Goal: Information Seeking & Learning: Learn about a topic

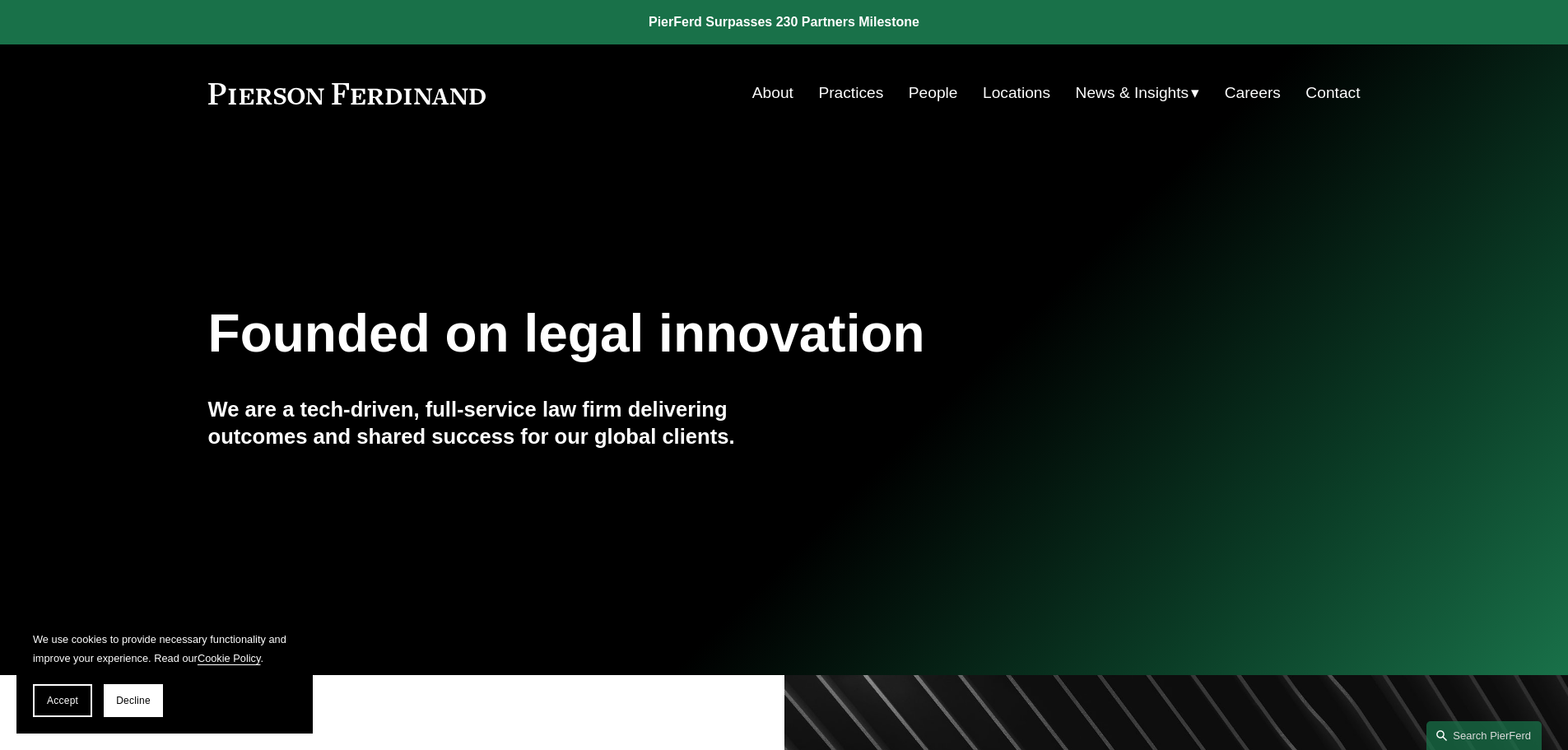
click at [925, 101] on link "People" at bounding box center [934, 93] width 49 height 31
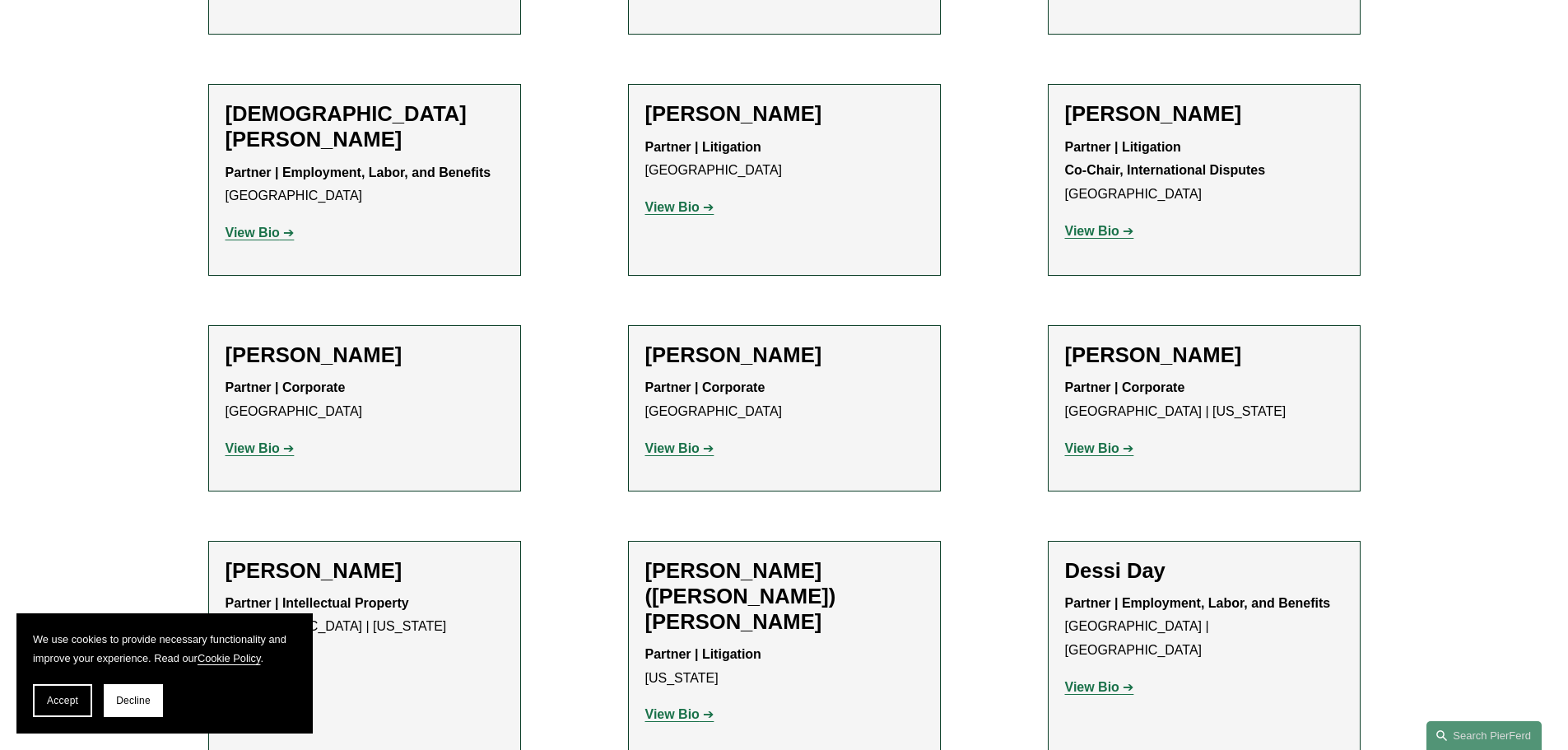
scroll to position [4860, 0]
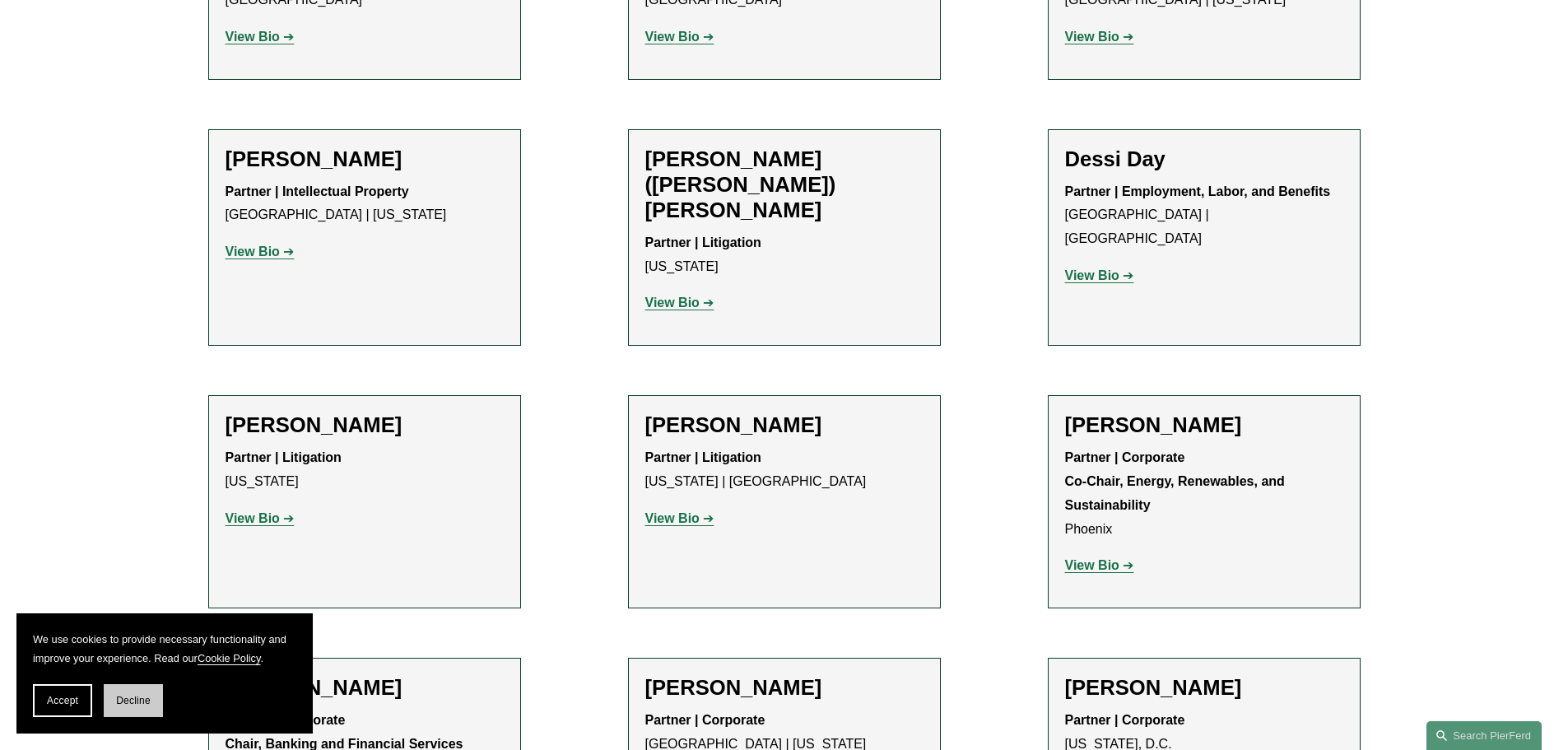
click at [151, 693] on button "Decline" at bounding box center [133, 701] width 59 height 33
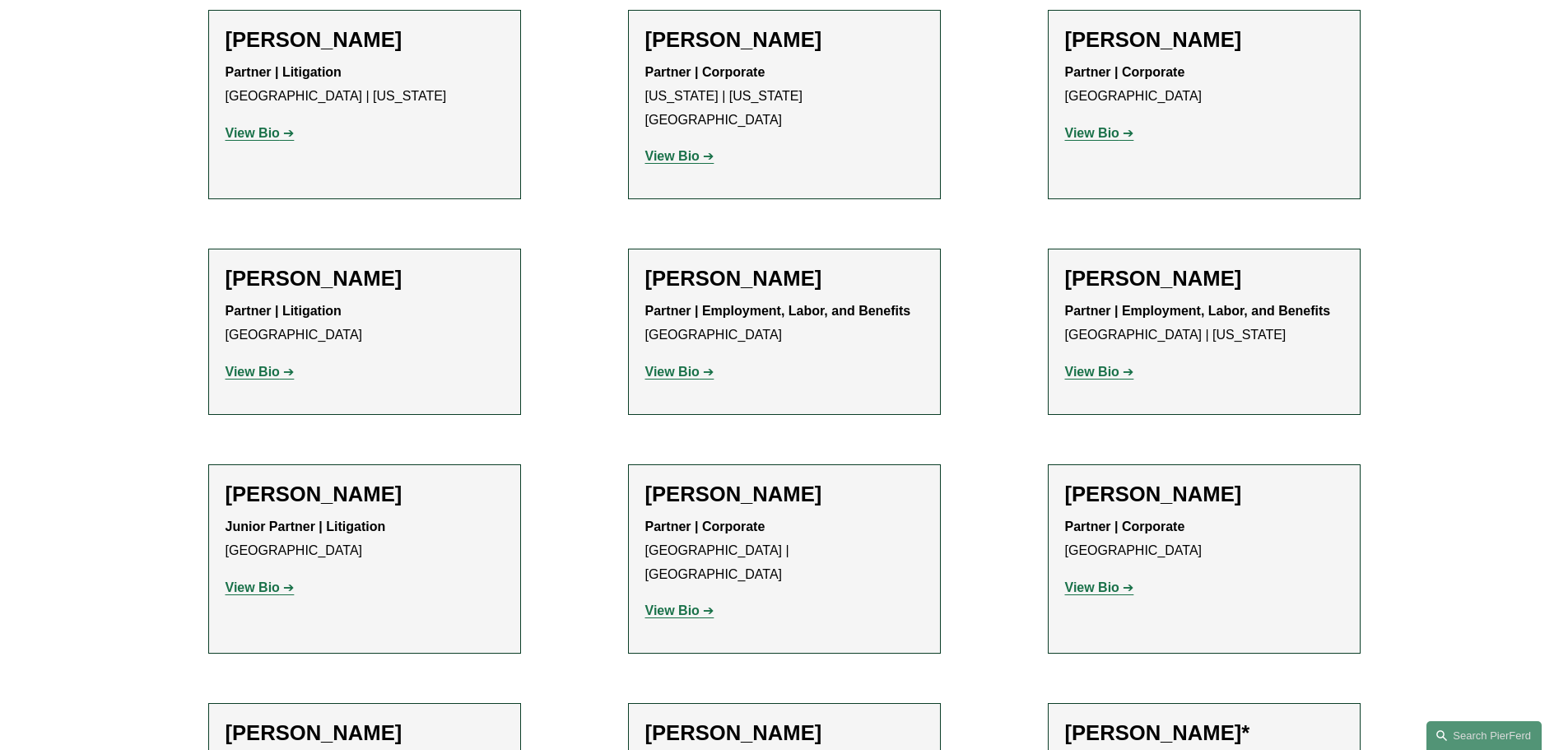
scroll to position [8072, 0]
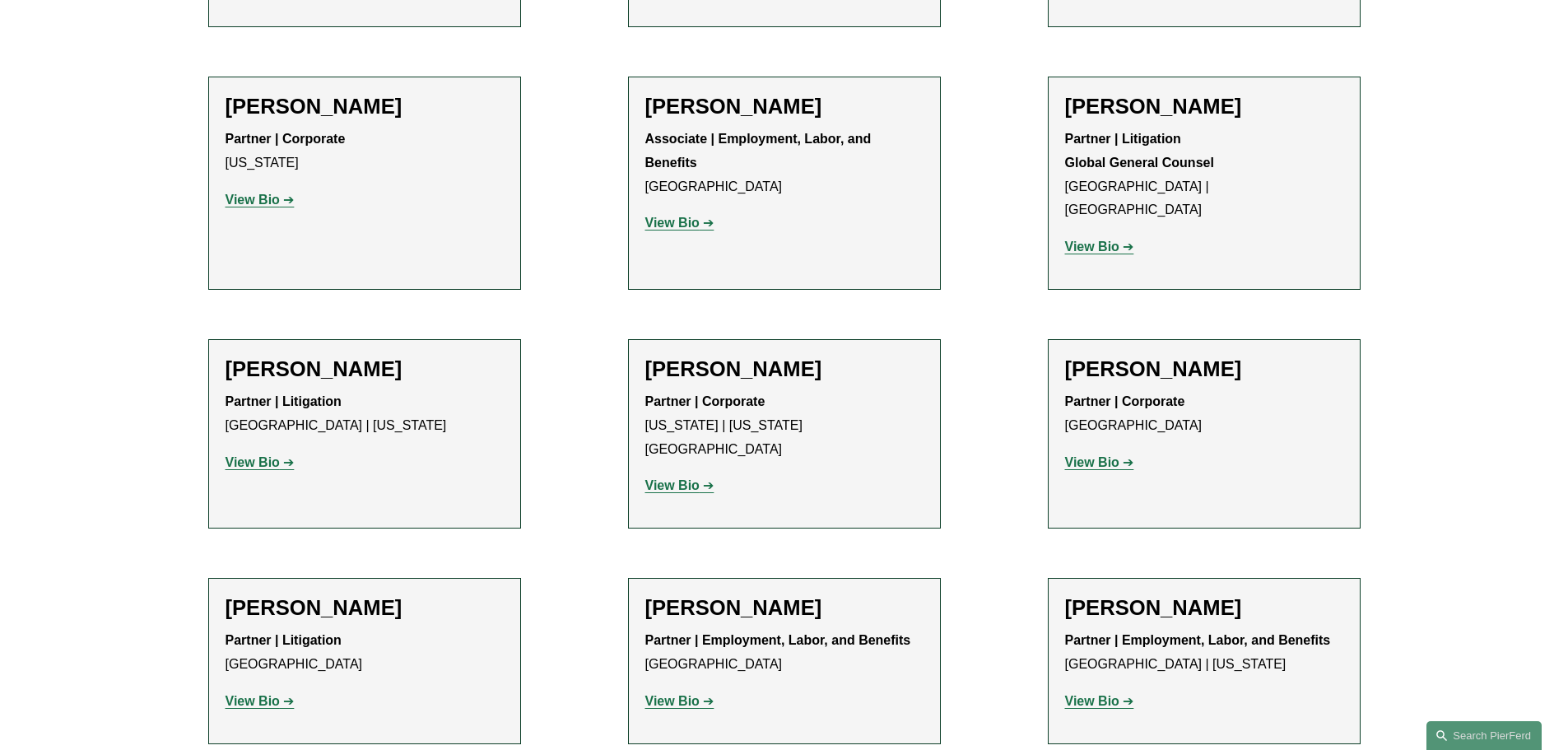
click at [686, 694] on strong "View Bio" at bounding box center [672, 701] width 54 height 14
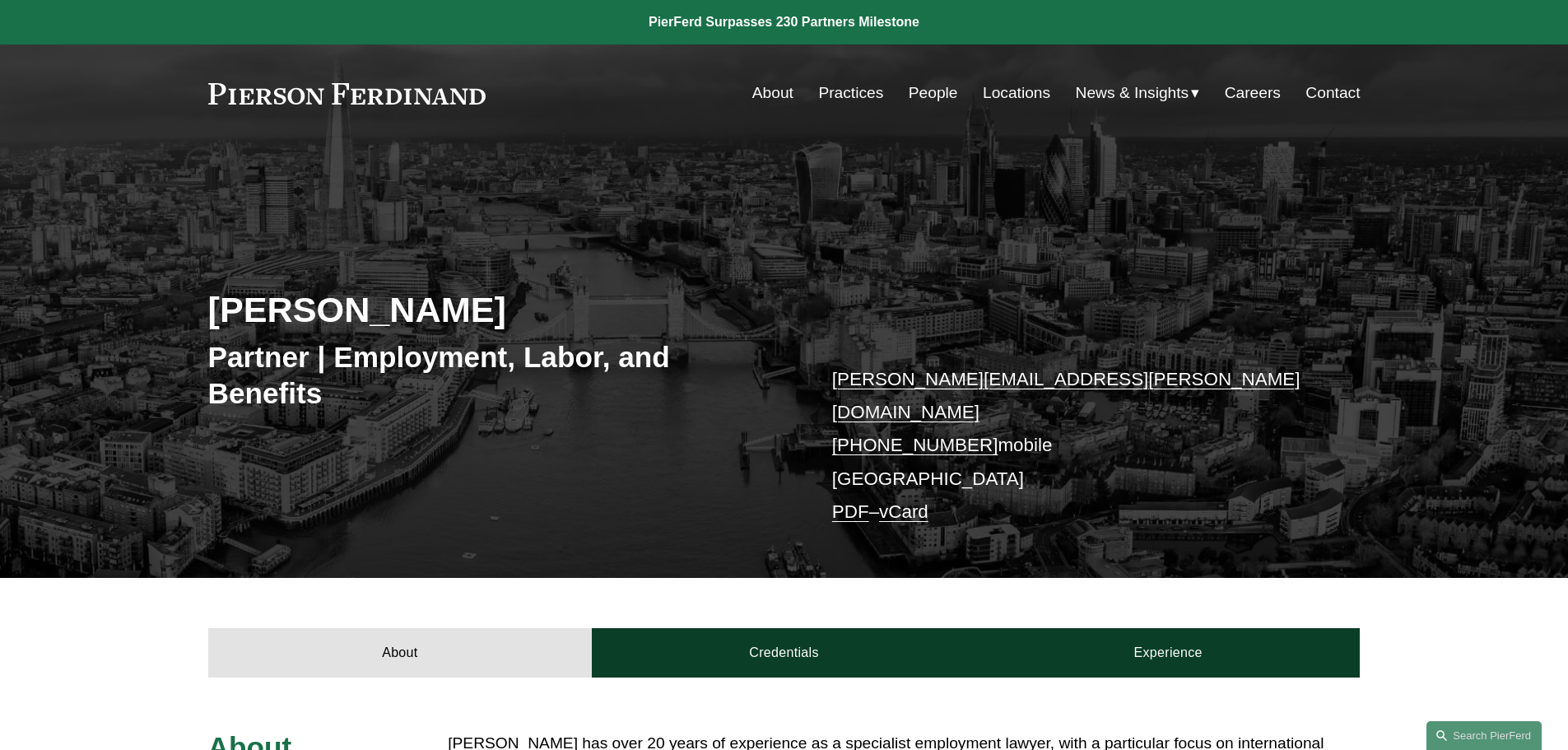
click at [906, 435] on link "+44 79 0171 6652" at bounding box center [915, 445] width 167 height 21
click at [1057, 275] on div "Richard Harvey Partner | Employment, Labor, and Benefits richard.harvey@pierfer…" at bounding box center [784, 383] width 1568 height 389
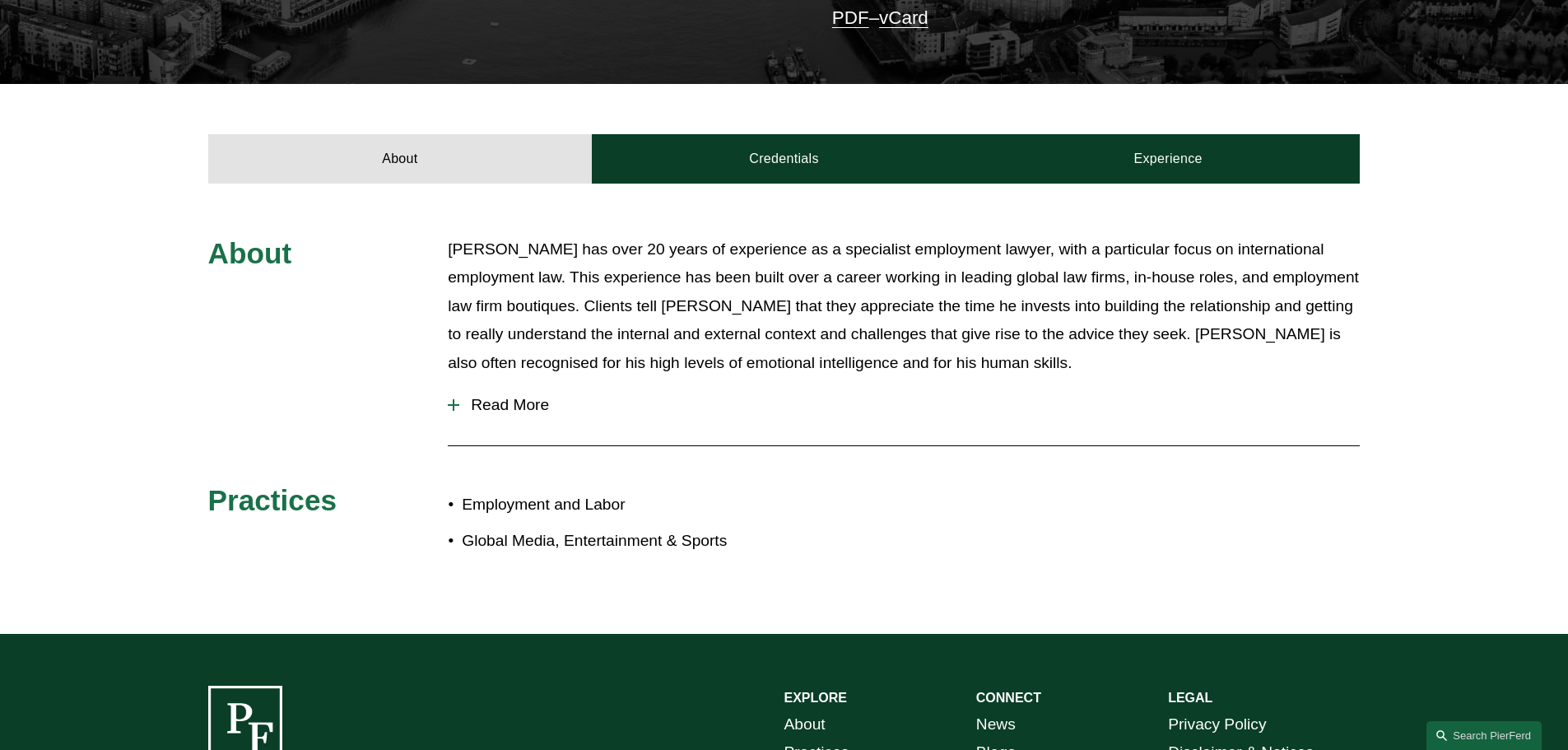
scroll to position [739, 0]
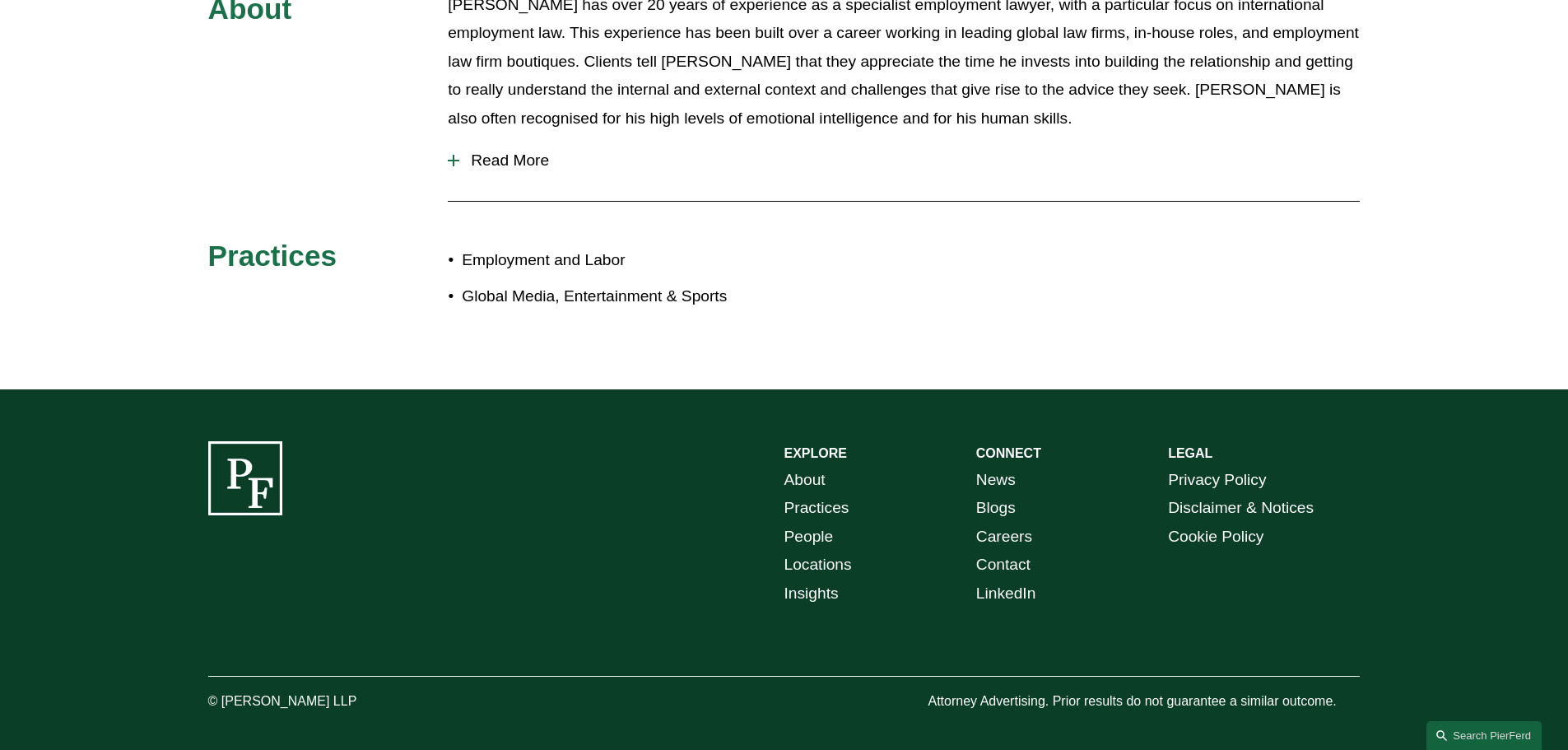
click at [992, 494] on link "Blogs" at bounding box center [996, 508] width 39 height 28
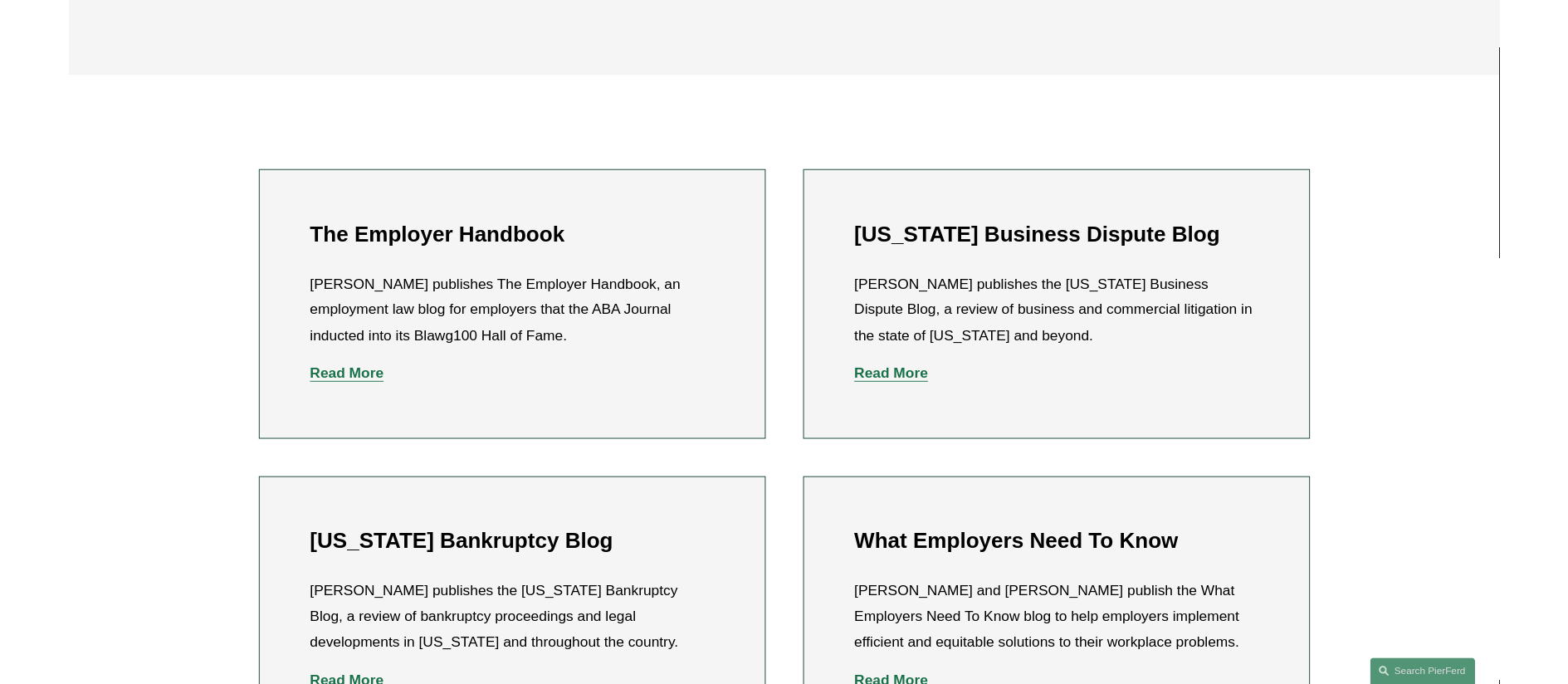
scroll to position [498, 0]
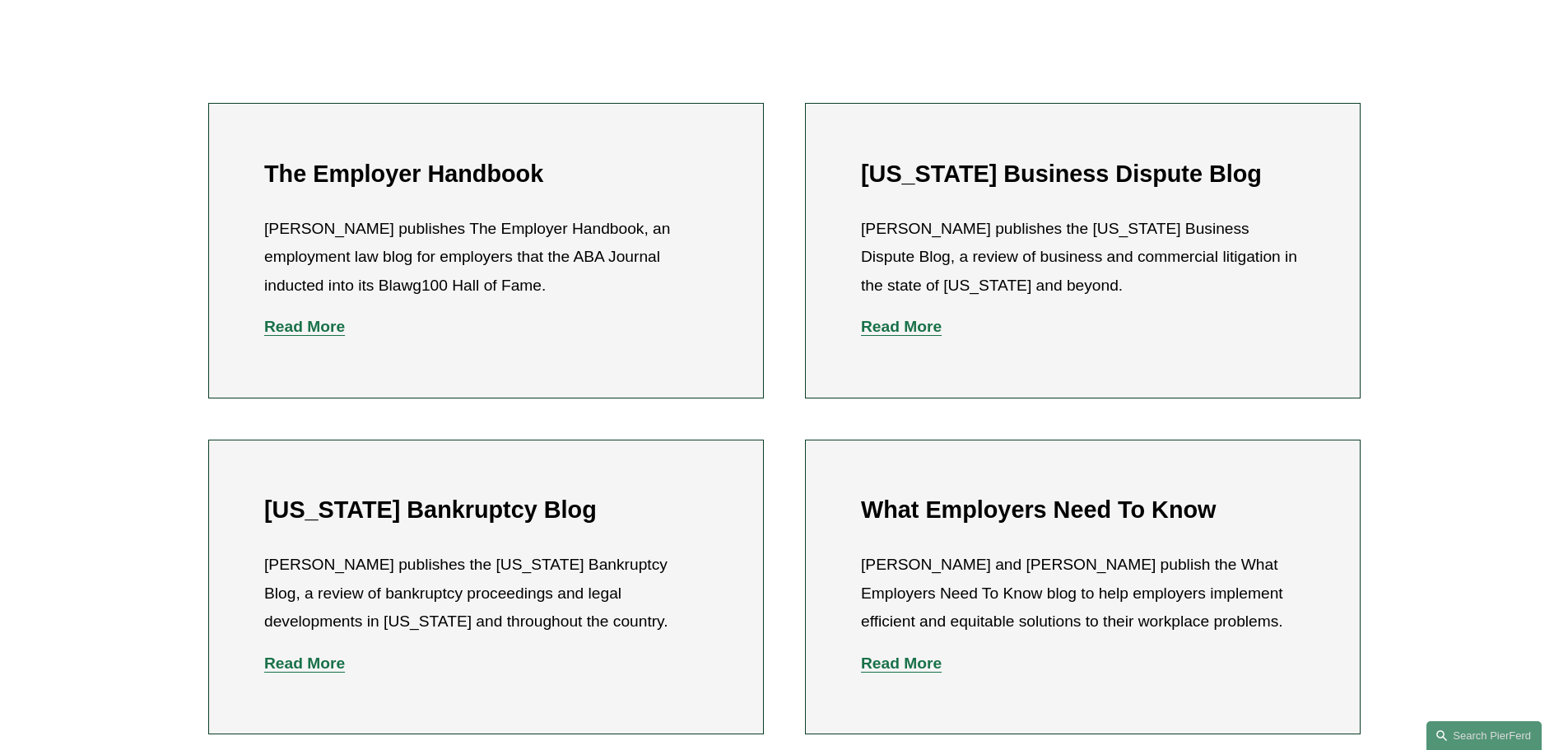
click at [305, 334] on strong "Read More" at bounding box center [305, 326] width 80 height 18
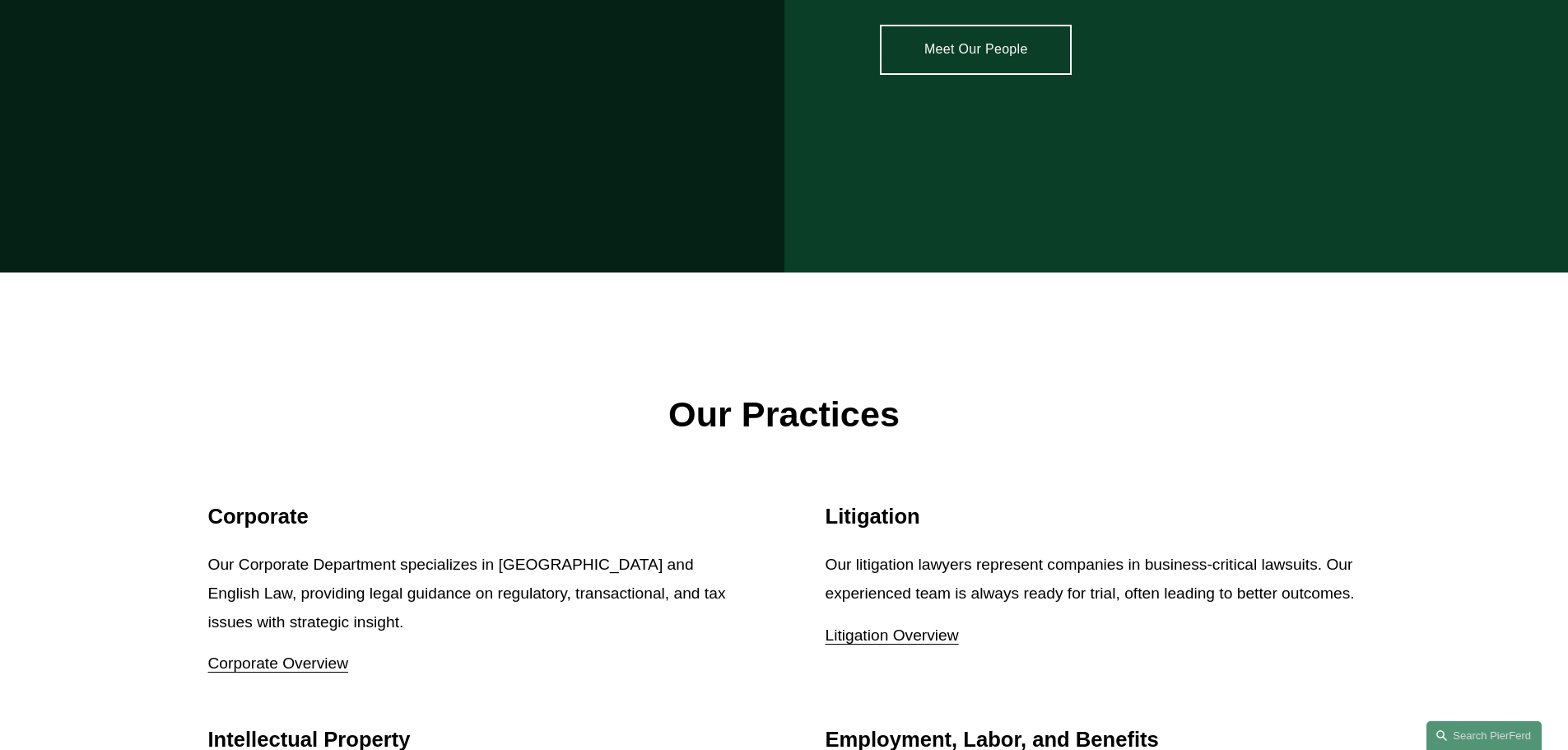
scroll to position [2141, 0]
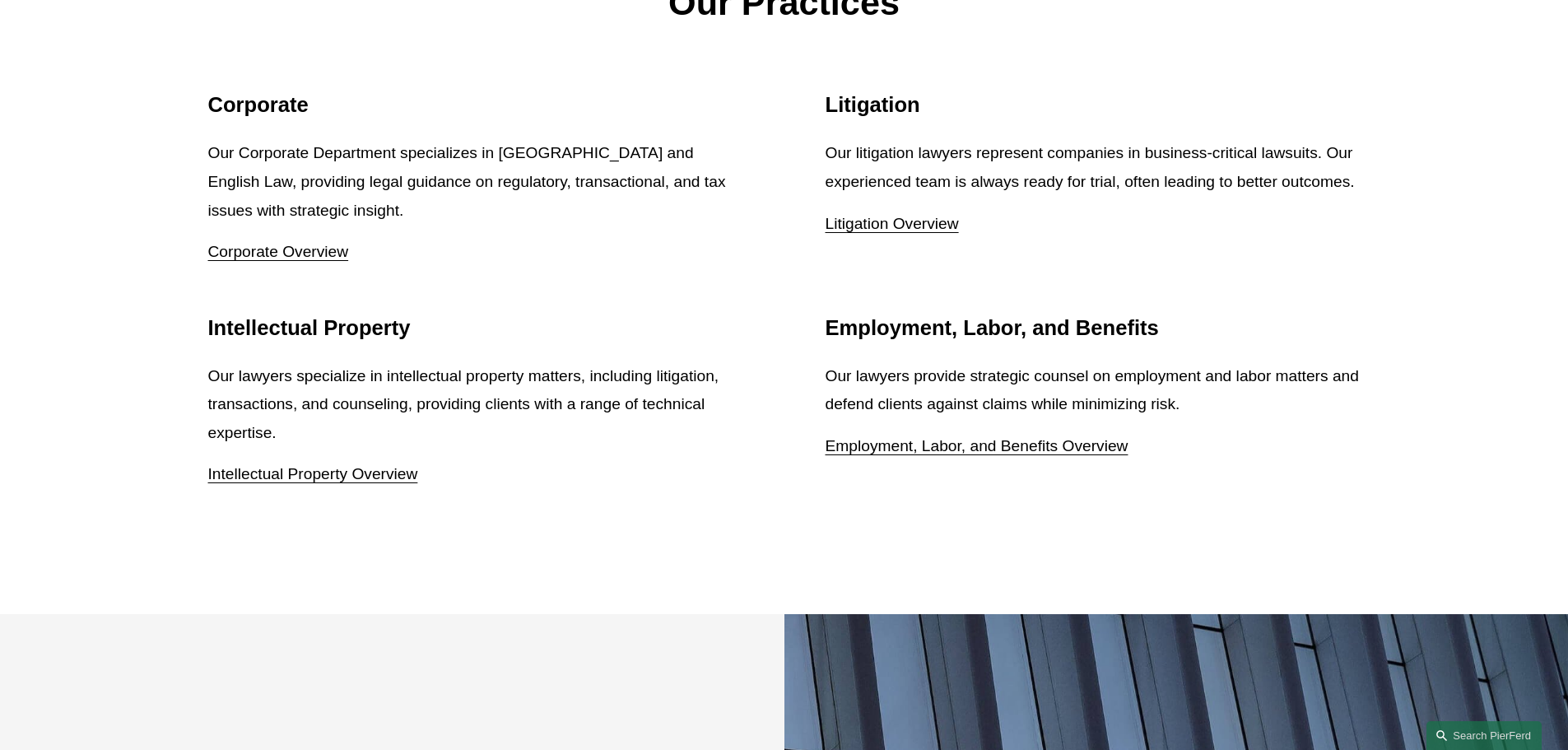
click at [993, 437] on link "Employment, Labor, and Benefits Overview" at bounding box center [977, 446] width 303 height 18
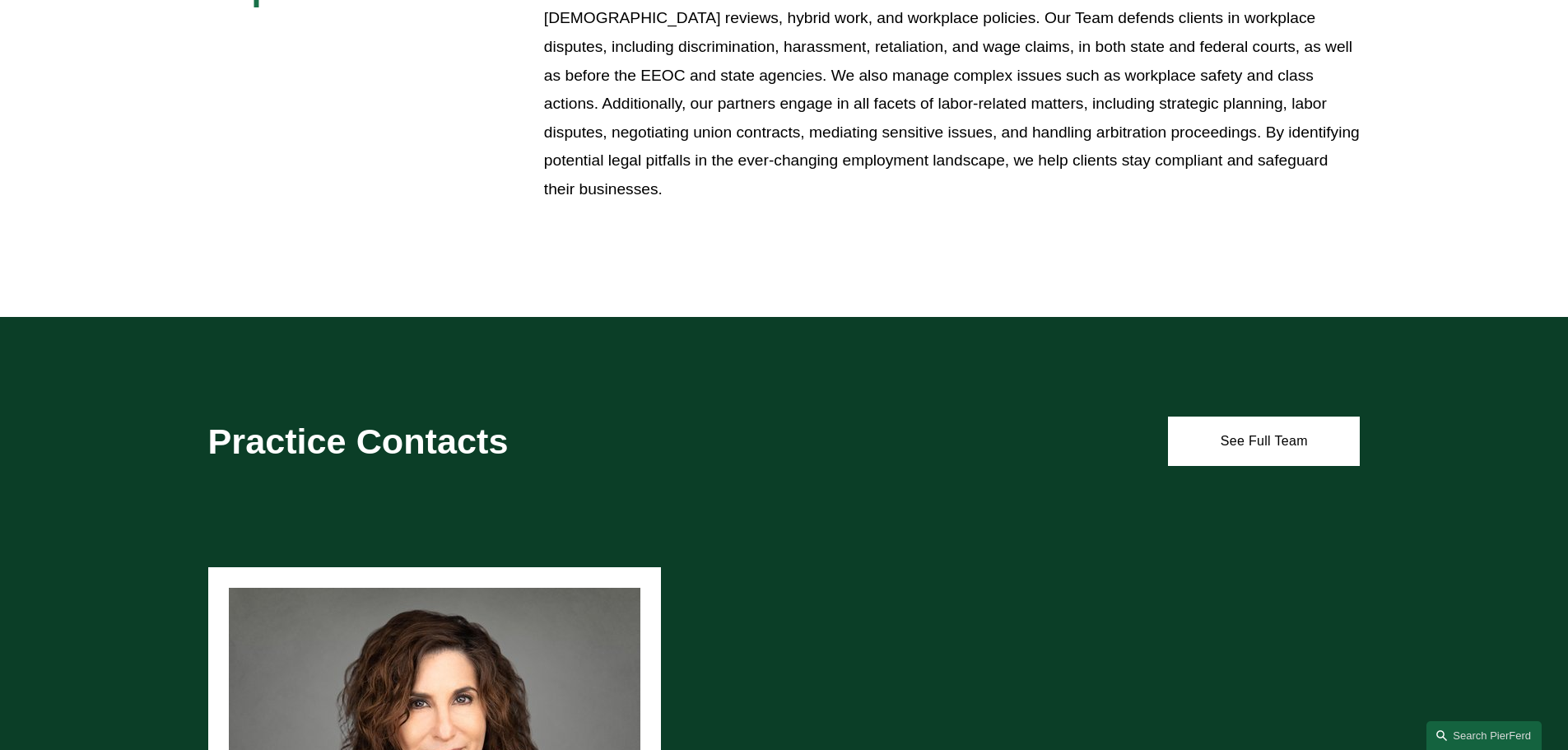
scroll to position [698, 0]
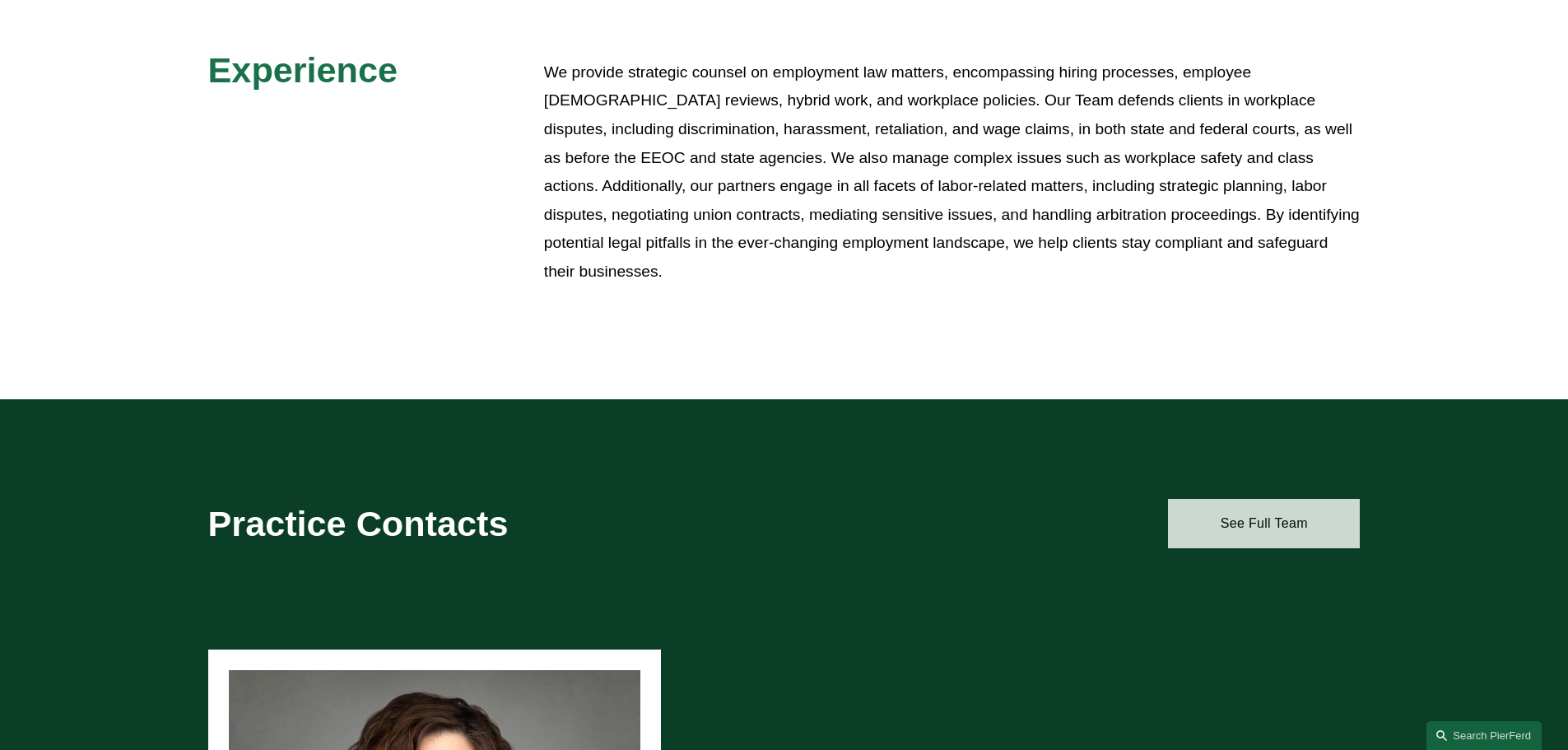
click at [1222, 514] on link "See Full Team" at bounding box center [1264, 524] width 192 height 49
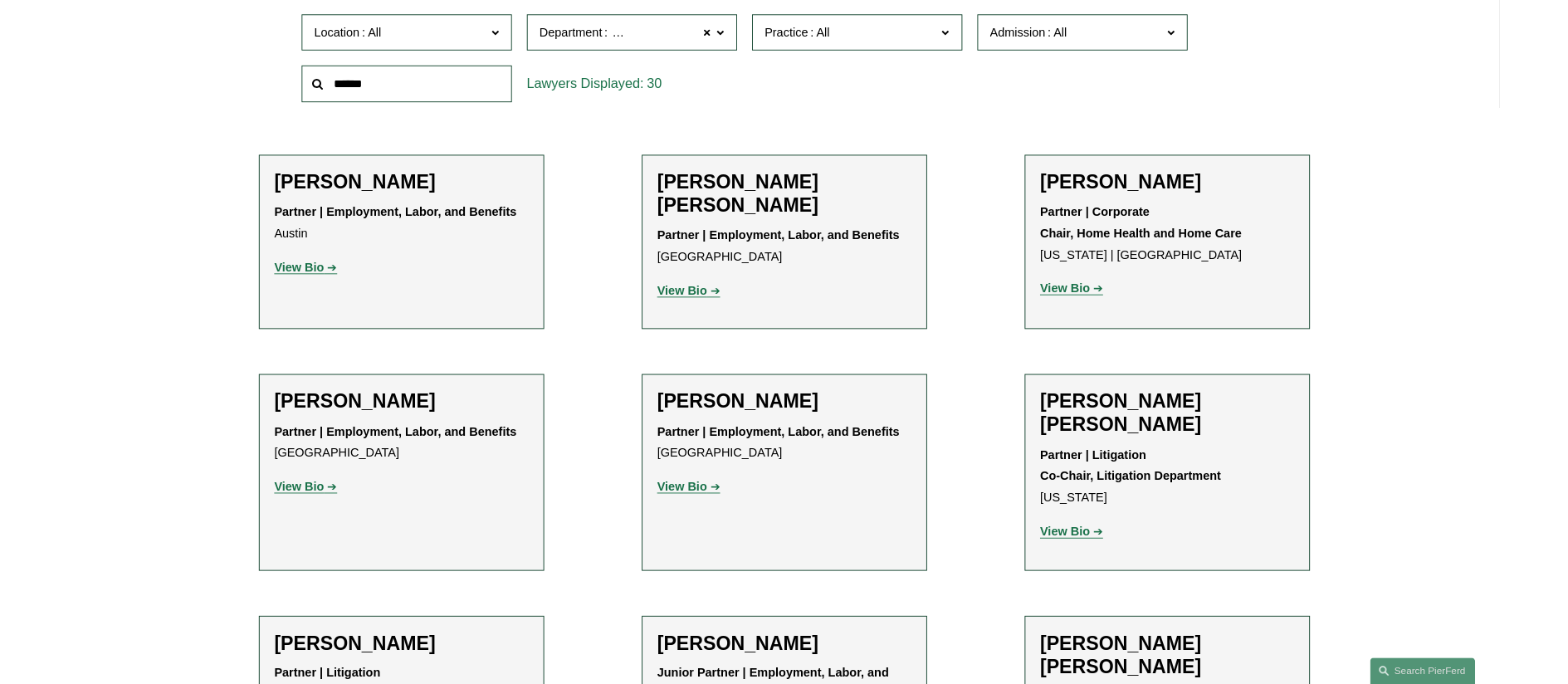
scroll to position [332, 0]
